Goal: Task Accomplishment & Management: Manage account settings

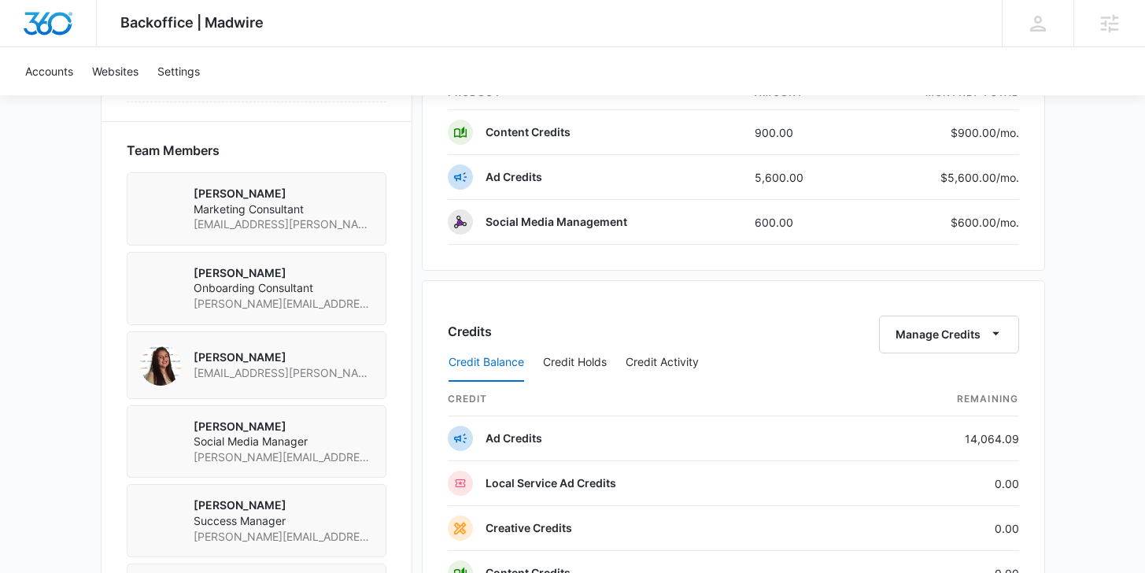
scroll to position [1104, 0]
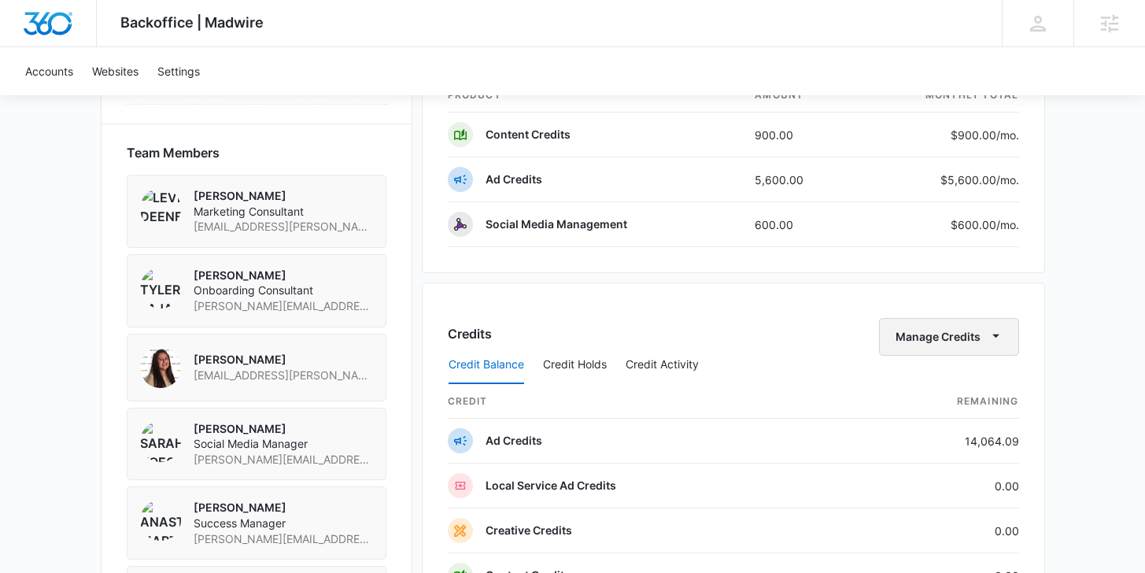
drag, startPoint x: 965, startPoint y: 340, endPoint x: 964, endPoint y: 354, distance: 14.2
click at [965, 341] on button "Manage Credits" at bounding box center [949, 337] width 140 height 38
click at [937, 388] on div "Transfer Credits" at bounding box center [940, 387] width 83 height 11
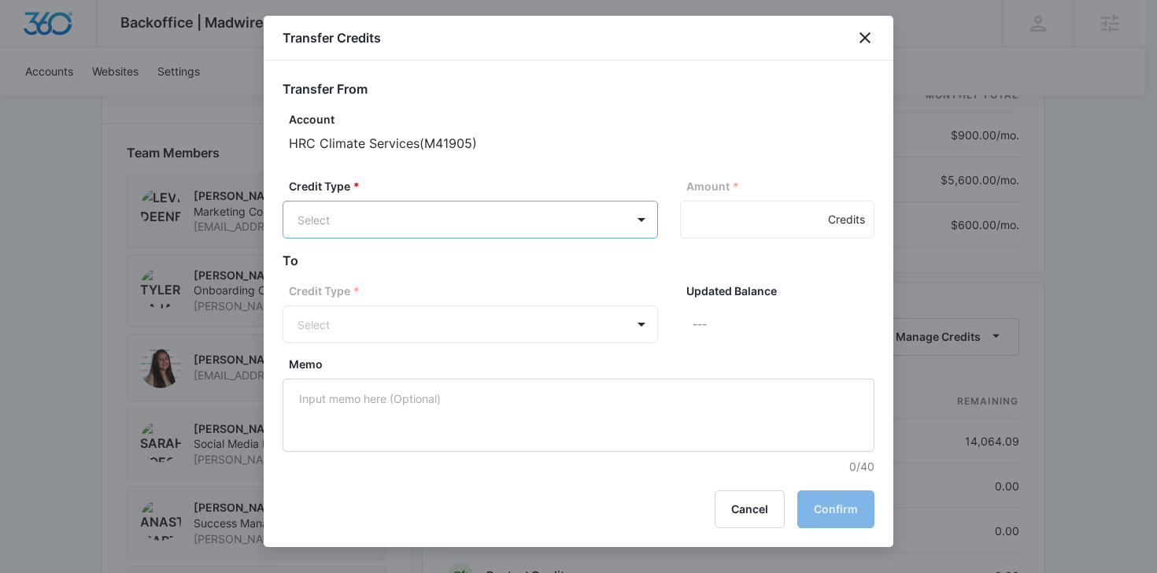
click at [409, 225] on body "Backoffice | Madwire Apps Settings [PERSON_NAME] Knoop [EMAIL_ADDRESS][PERSON_N…" at bounding box center [578, 68] width 1157 height 2344
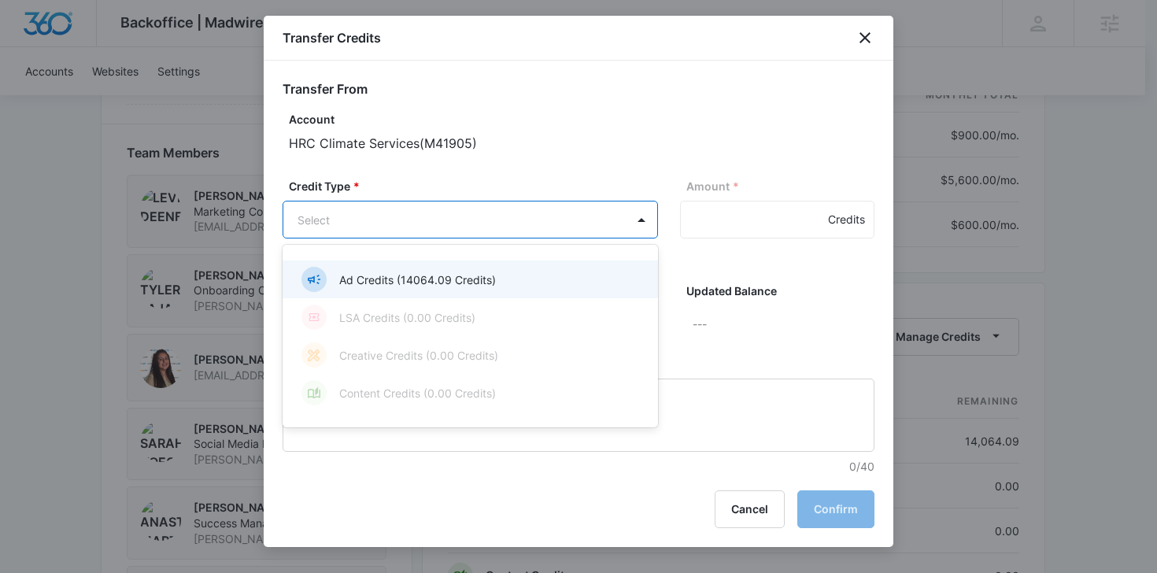
click at [403, 282] on p "Ad Credits (14064.09 Credits)" at bounding box center [417, 279] width 157 height 17
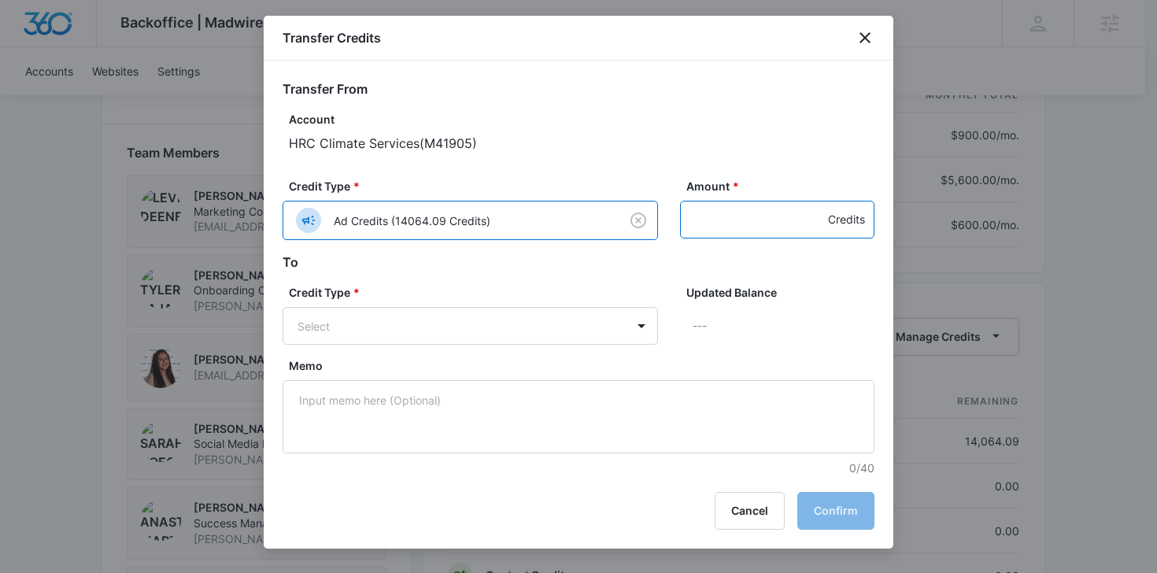
click at [740, 227] on input "Amount *" at bounding box center [777, 220] width 194 height 38
type input "100"
click at [536, 323] on body "Backoffice | Madwire Apps Settings [PERSON_NAME] Knoop [EMAIL_ADDRESS][PERSON_N…" at bounding box center [578, 68] width 1157 height 2344
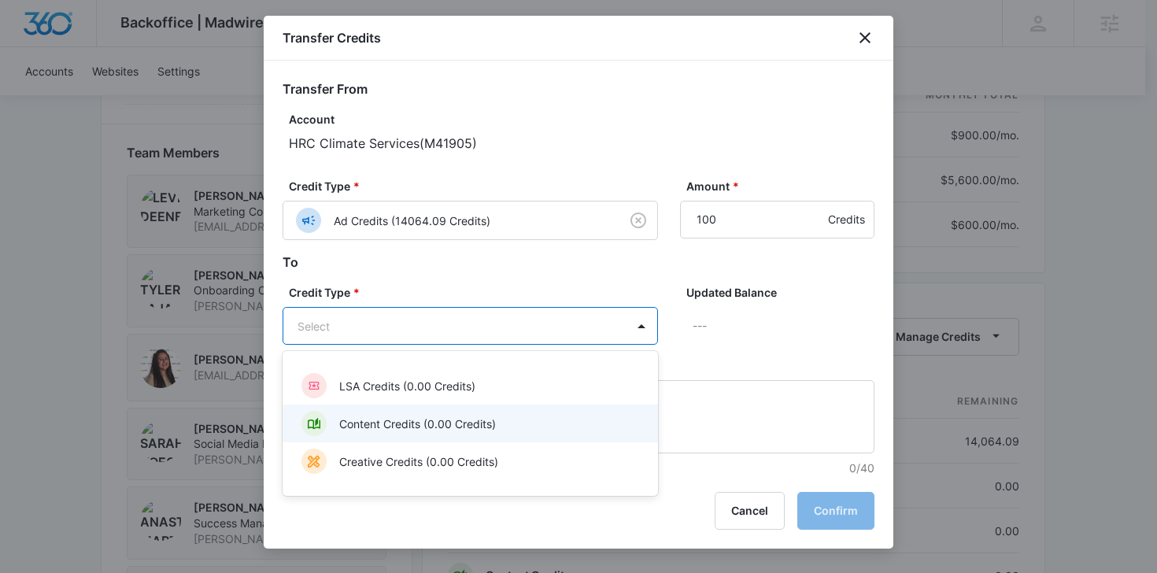
click at [407, 425] on p "Content Credits (0.00 Credits)" at bounding box center [417, 423] width 157 height 17
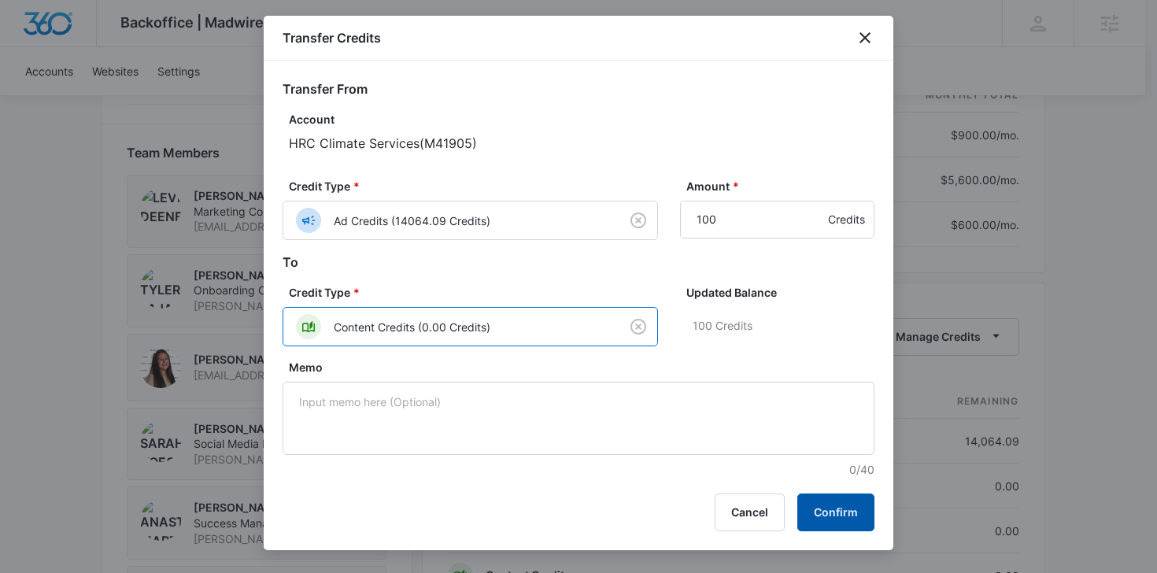
drag, startPoint x: 840, startPoint y: 516, endPoint x: 847, endPoint y: 510, distance: 9.5
click at [841, 515] on button "Confirm" at bounding box center [835, 512] width 77 height 38
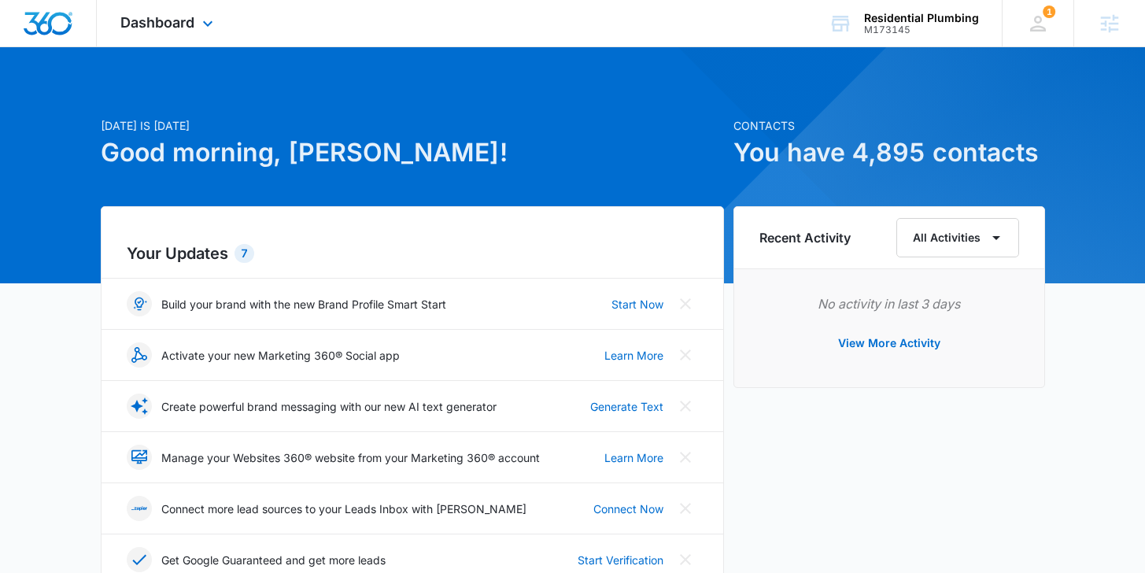
click at [184, 10] on div "Dashboard Apps Reputation Websites Forms CRM Email Social POS Content Ads Intel…" at bounding box center [169, 23] width 144 height 46
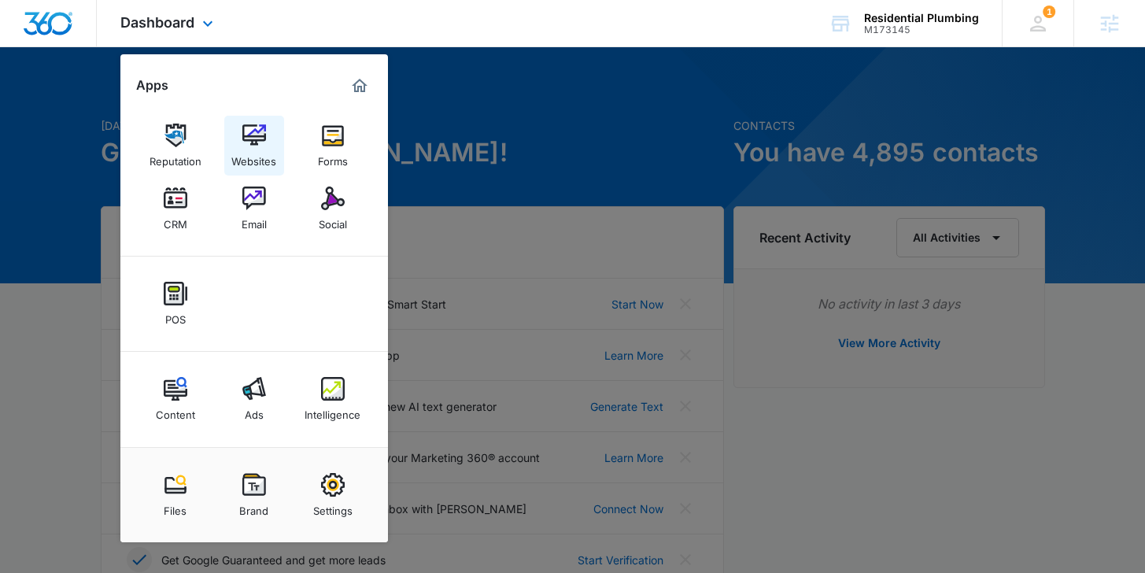
click at [262, 148] on div "Websites" at bounding box center [253, 157] width 45 height 20
